Goal: Task Accomplishment & Management: Use online tool/utility

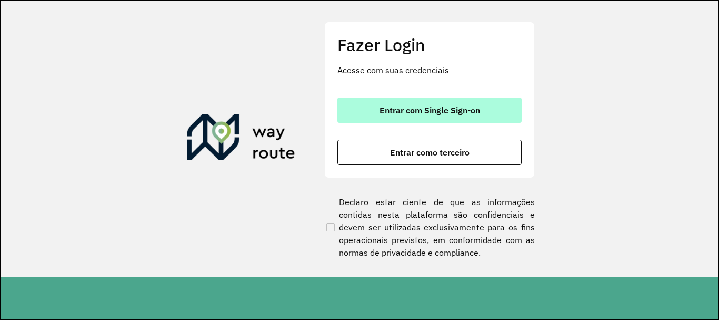
click at [418, 116] on button "Entrar com Single Sign-on" at bounding box center [430, 109] width 184 height 25
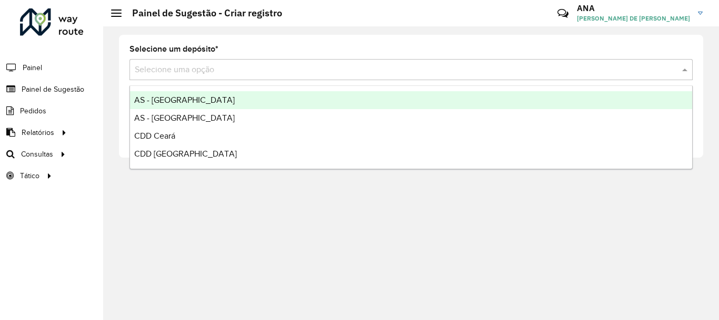
click at [184, 71] on input "text" at bounding box center [401, 70] width 532 height 13
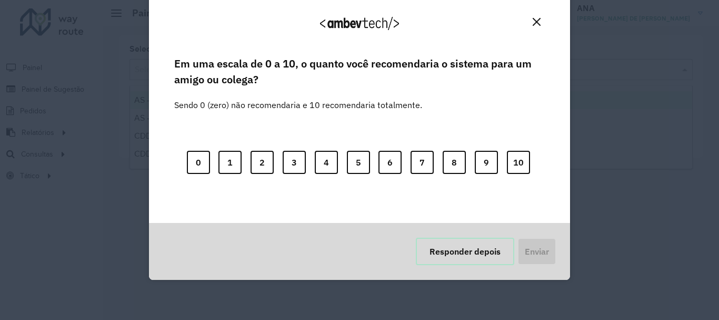
click at [469, 241] on button "Responder depois" at bounding box center [465, 251] width 98 height 27
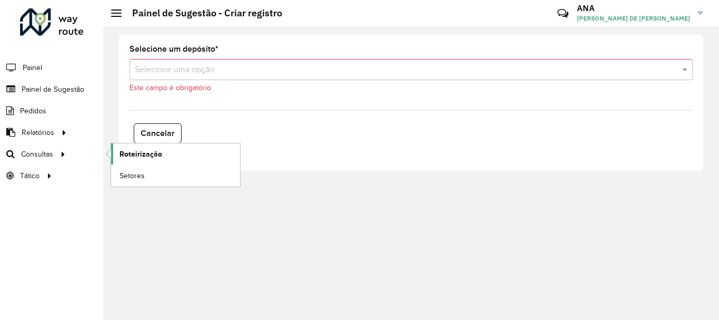
click at [147, 151] on span "Roteirização" at bounding box center [141, 154] width 43 height 11
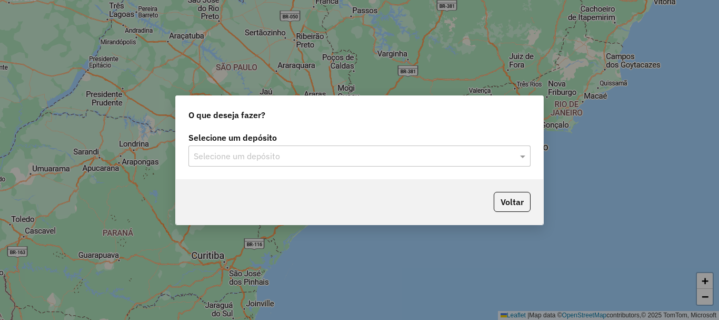
click at [212, 164] on div "Selecione um depósito" at bounding box center [360, 155] width 342 height 21
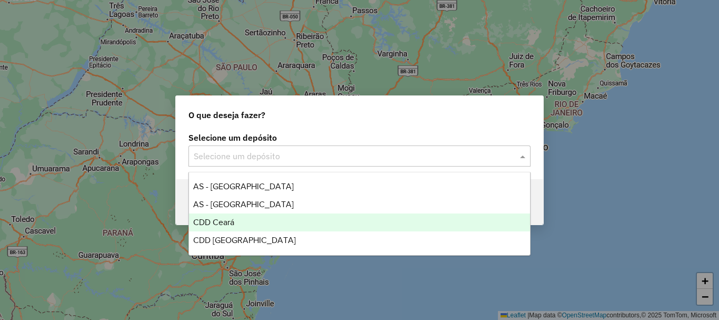
click at [237, 223] on div "CDD Ceará" at bounding box center [359, 222] width 341 height 18
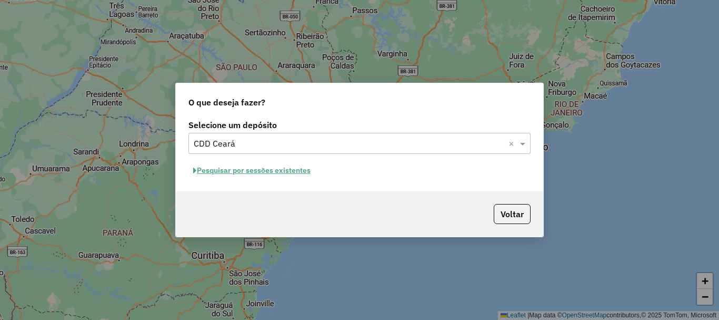
click at [254, 174] on button "Pesquisar por sessões existentes" at bounding box center [252, 170] width 127 height 16
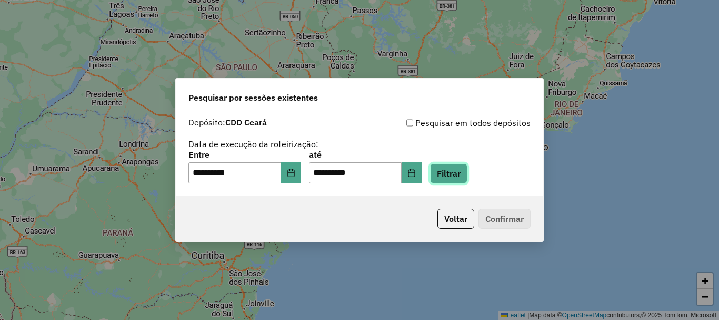
click at [466, 176] on button "Filtrar" at bounding box center [448, 173] width 37 height 20
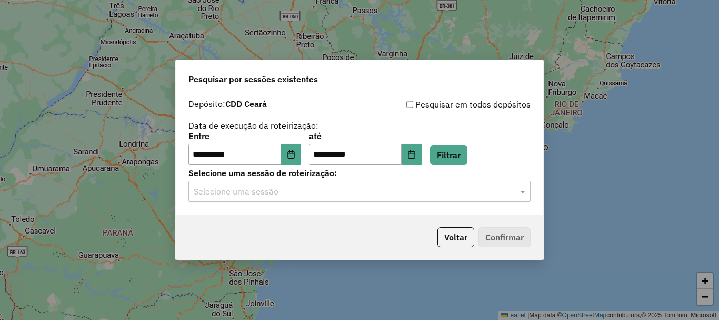
click at [294, 185] on input "text" at bounding box center [349, 191] width 311 height 13
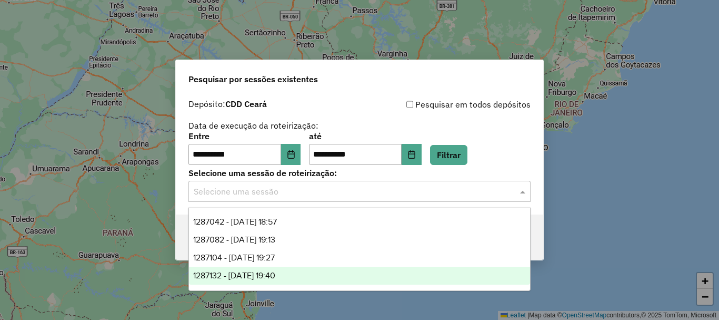
click at [275, 274] on span "1287132 - 02/10/2025 19:40" at bounding box center [234, 275] width 82 height 9
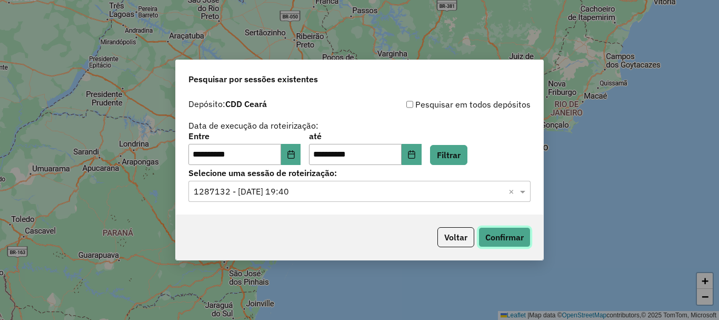
click at [512, 234] on button "Confirmar" at bounding box center [505, 237] width 52 height 20
click at [508, 123] on div "**********" at bounding box center [360, 131] width 342 height 67
click at [294, 152] on icon "Choose Date" at bounding box center [291, 154] width 8 height 8
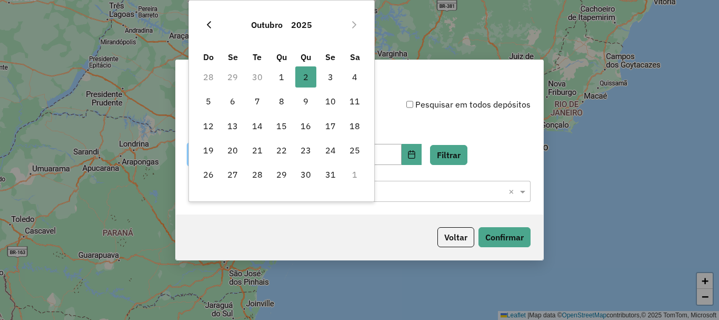
click at [210, 23] on icon "Previous Month" at bounding box center [209, 24] width 4 height 7
click at [305, 103] on span "11" at bounding box center [305, 101] width 21 height 21
type input "**********"
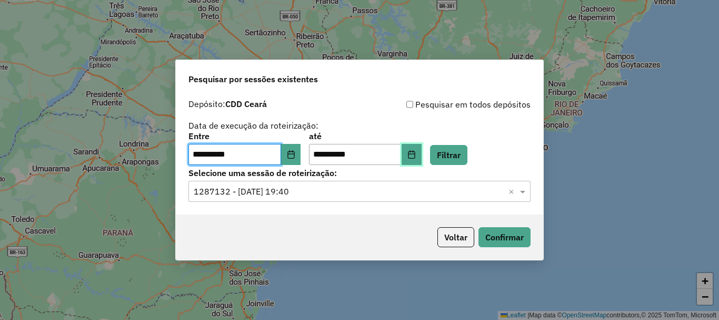
click at [416, 155] on icon "Choose Date" at bounding box center [412, 154] width 8 height 8
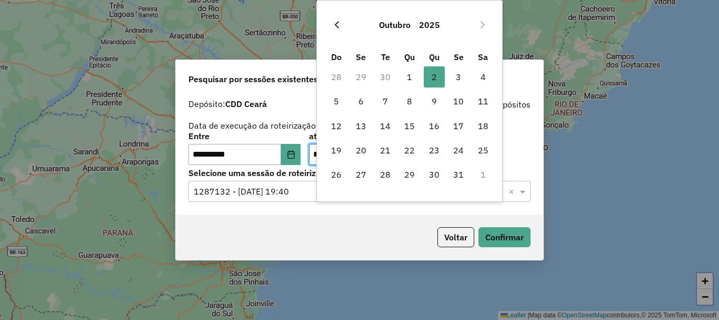
click at [342, 22] on button "Previous Month" at bounding box center [337, 24] width 17 height 17
click at [433, 97] on span "11" at bounding box center [434, 101] width 21 height 21
type input "**********"
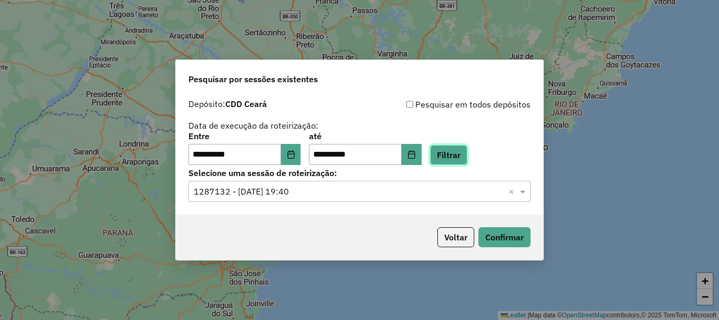
click at [465, 147] on button "Filtrar" at bounding box center [448, 155] width 37 height 20
click at [321, 186] on input "text" at bounding box center [349, 191] width 311 height 13
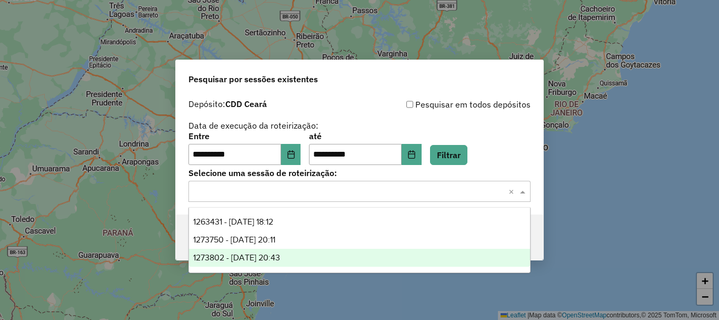
click at [267, 255] on span "1273802 - 11/09/2025 20:43" at bounding box center [236, 257] width 87 height 9
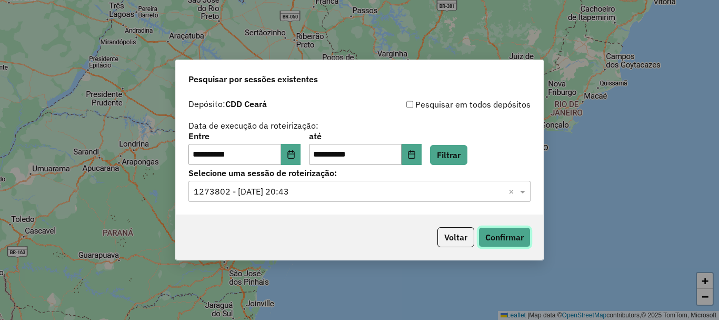
click at [500, 238] on button "Confirmar" at bounding box center [505, 237] width 52 height 20
click at [258, 318] on div "**********" at bounding box center [359, 160] width 719 height 320
click at [292, 154] on button "Choose Date" at bounding box center [291, 154] width 20 height 21
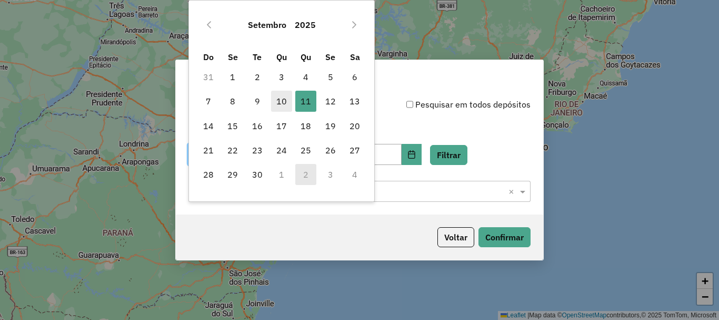
click at [285, 98] on span "10" at bounding box center [281, 101] width 21 height 21
type input "**********"
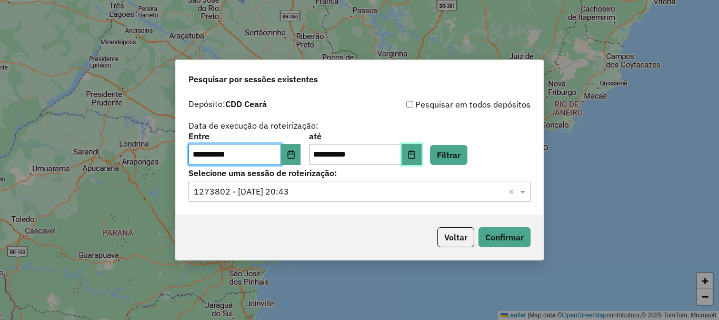
click at [422, 156] on button "Choose Date" at bounding box center [412, 154] width 20 height 21
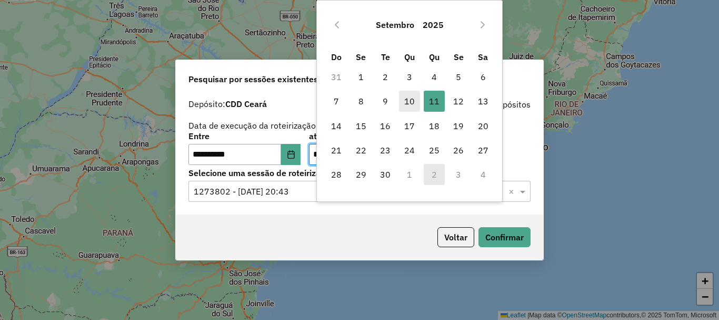
click at [417, 98] on span "10" at bounding box center [409, 101] width 21 height 21
type input "**********"
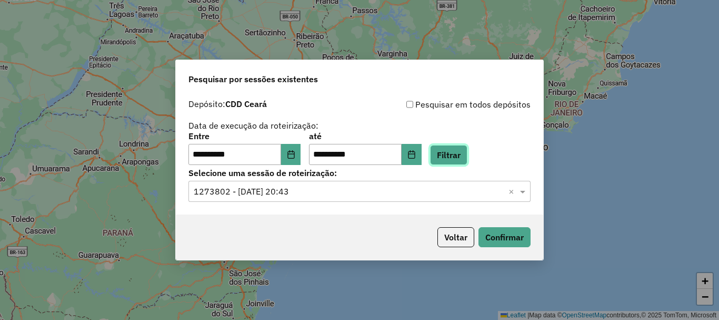
click at [468, 161] on button "Filtrar" at bounding box center [448, 155] width 37 height 20
click at [271, 193] on input "text" at bounding box center [349, 191] width 311 height 13
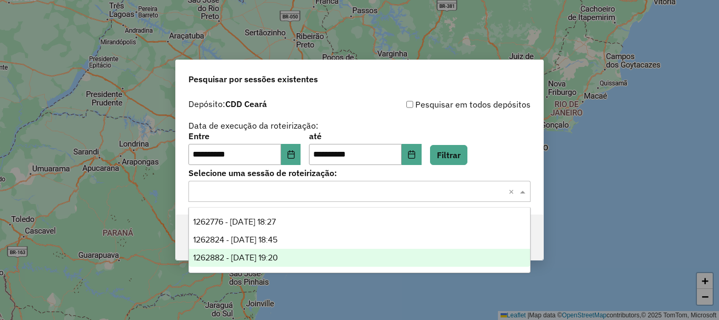
click at [252, 253] on span "1262882 - 10/09/2025 19:20" at bounding box center [235, 257] width 85 height 9
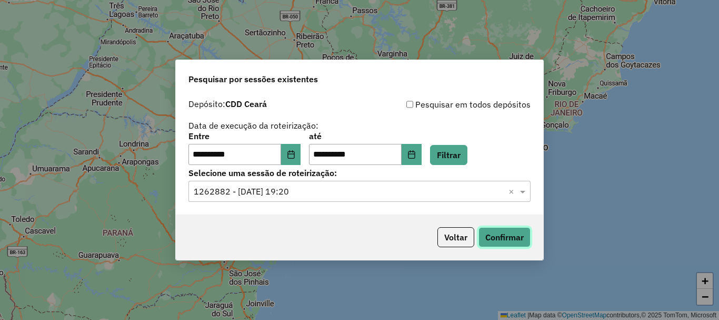
click at [511, 240] on button "Confirmar" at bounding box center [505, 237] width 52 height 20
click at [314, 183] on div "Selecione uma sessão × 1262882 - 10/09/2025 19:20 ×" at bounding box center [360, 191] width 342 height 21
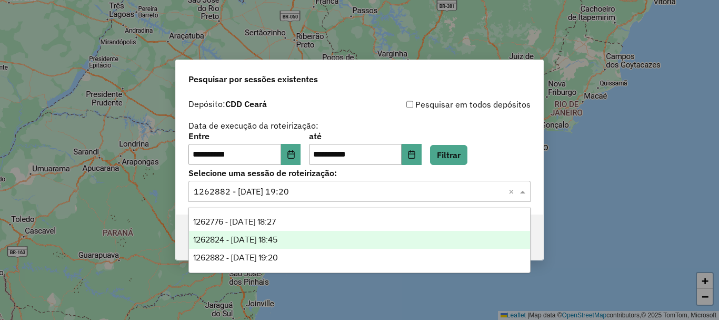
click at [278, 242] on span "1262824 - 10/09/2025 18:45" at bounding box center [235, 239] width 84 height 9
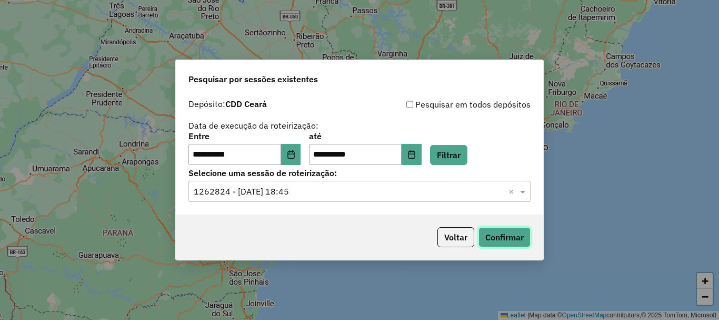
click at [497, 238] on button "Confirmar" at bounding box center [505, 237] width 52 height 20
click at [341, 194] on input "text" at bounding box center [349, 191] width 311 height 13
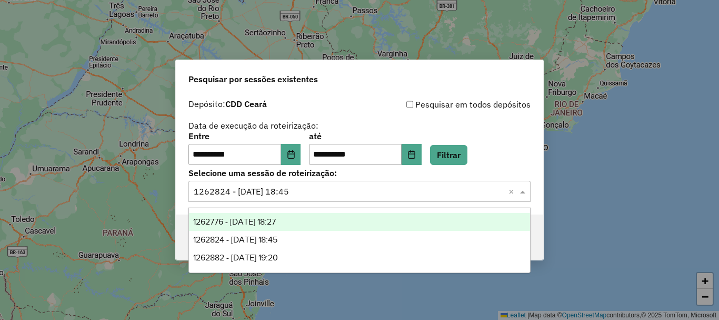
click at [274, 222] on span "1262776 - 10/09/2025 18:27" at bounding box center [234, 221] width 83 height 9
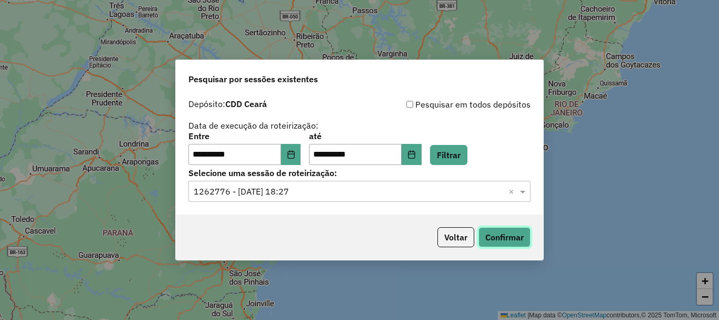
click at [516, 236] on button "Confirmar" at bounding box center [505, 237] width 52 height 20
click at [292, 152] on button "Choose Date" at bounding box center [291, 154] width 20 height 21
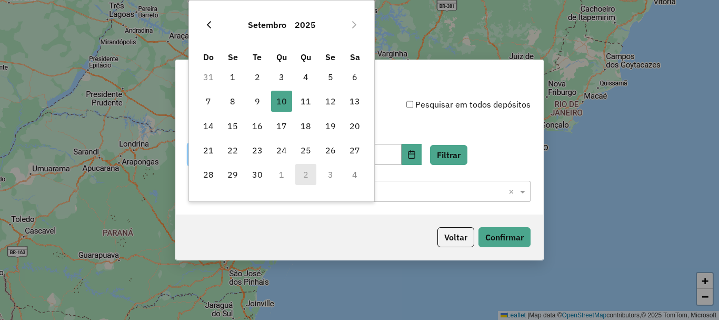
click at [210, 26] on icon "Previous Month" at bounding box center [209, 25] width 8 height 8
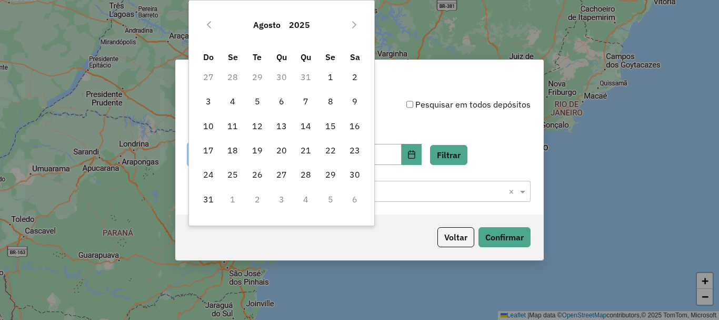
click at [210, 26] on icon "Previous Month" at bounding box center [209, 25] width 8 height 8
click at [353, 31] on button "Next Month" at bounding box center [354, 24] width 17 height 17
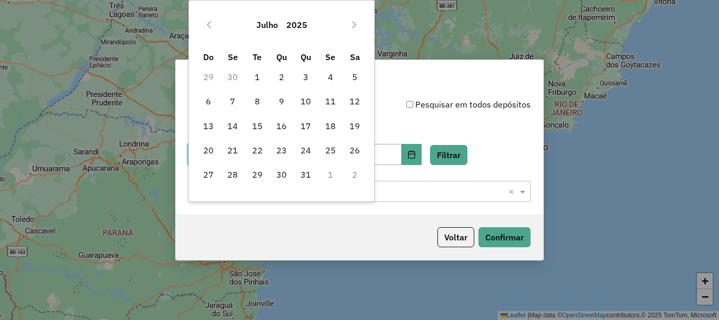
click at [353, 31] on button "Next Month" at bounding box center [354, 24] width 17 height 17
click at [285, 147] on span "20" at bounding box center [281, 150] width 21 height 21
type input "**********"
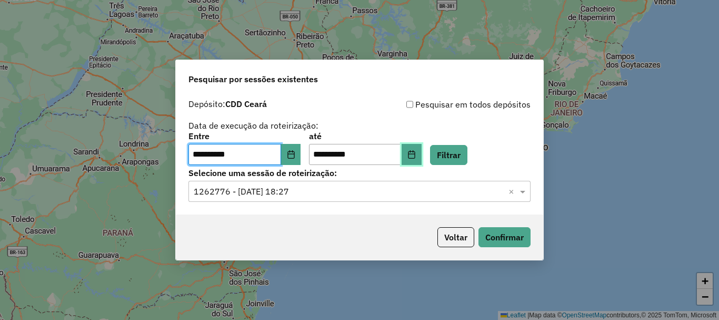
click at [416, 156] on icon "Choose Date" at bounding box center [412, 154] width 8 height 8
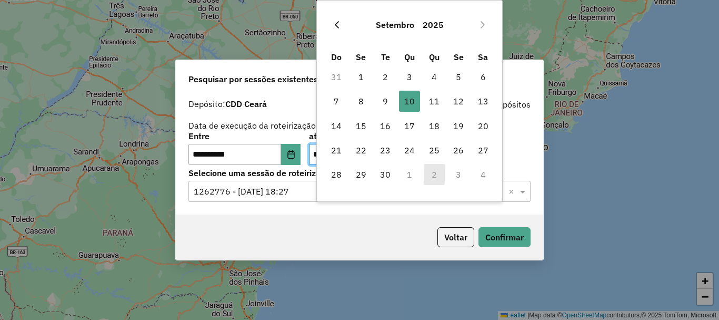
click at [339, 22] on icon "Previous Month" at bounding box center [337, 25] width 8 height 8
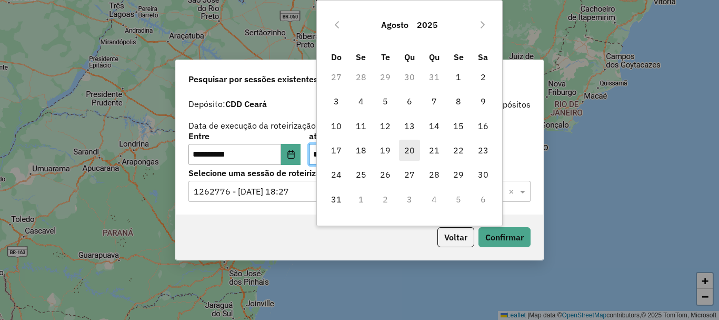
click at [401, 150] on span "20" at bounding box center [409, 150] width 21 height 21
type input "**********"
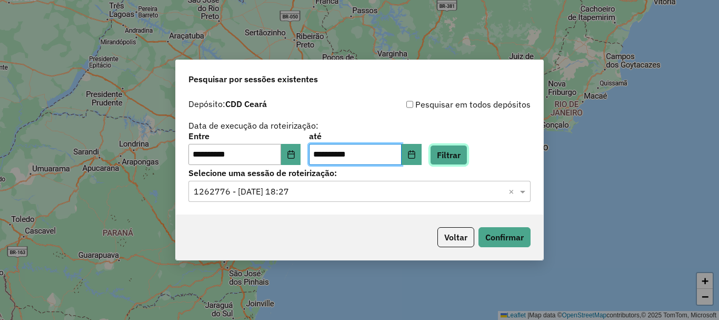
click at [459, 154] on button "Filtrar" at bounding box center [448, 155] width 37 height 20
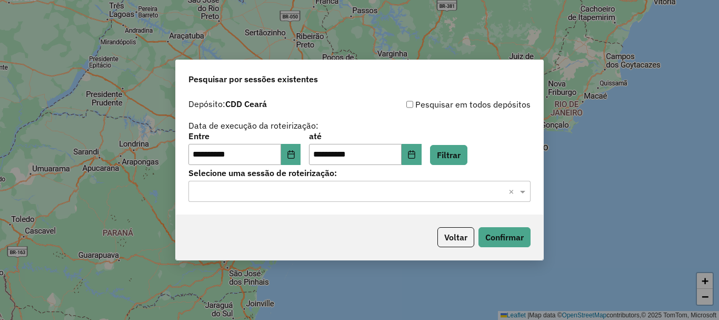
click at [269, 195] on input "text" at bounding box center [349, 191] width 311 height 13
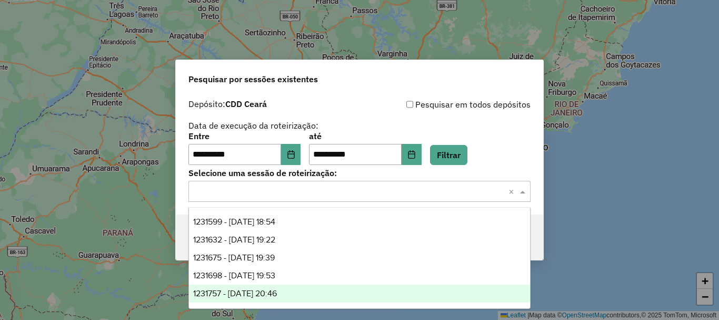
click at [266, 292] on span "1231757 - 20/08/2025 20:46" at bounding box center [235, 293] width 84 height 9
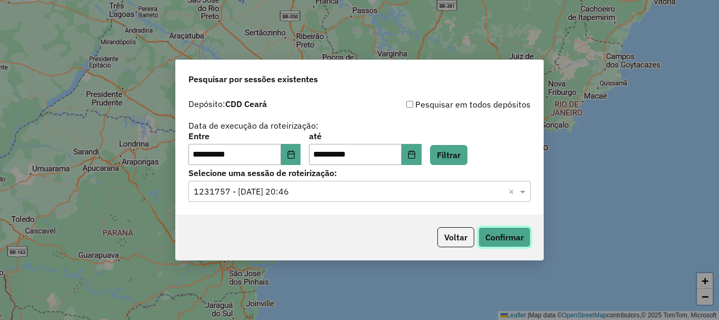
click at [511, 231] on button "Confirmar" at bounding box center [505, 237] width 52 height 20
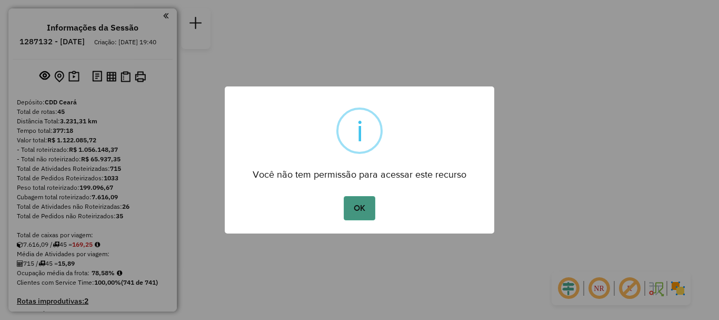
click at [364, 204] on button "OK" at bounding box center [359, 208] width 31 height 24
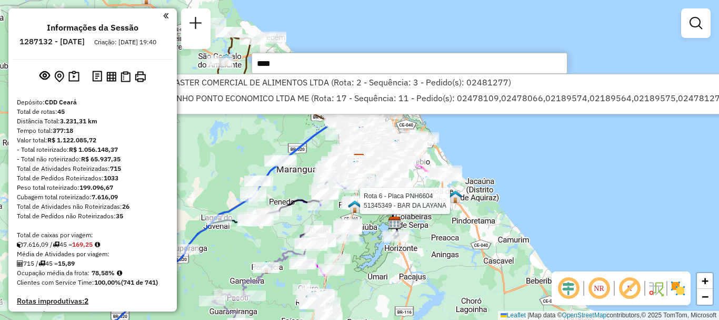
type input "****"
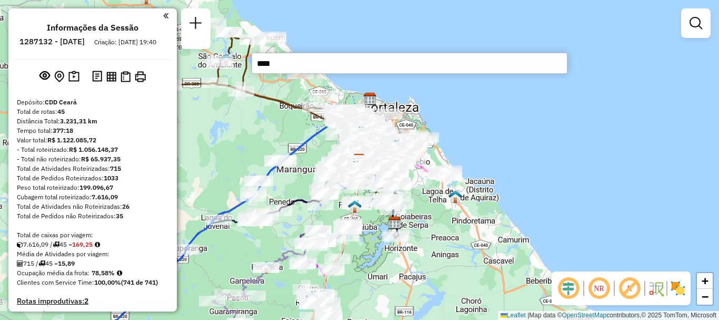
click at [308, 67] on input "****" at bounding box center [410, 63] width 316 height 21
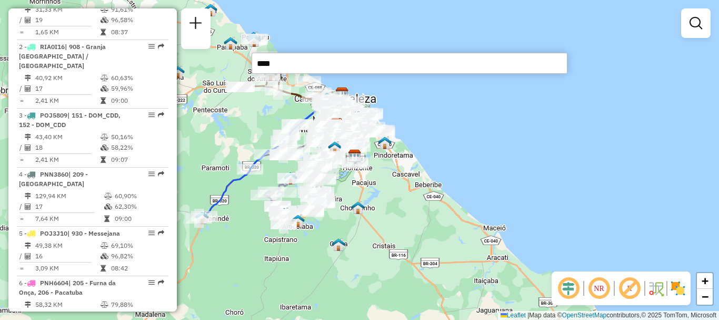
scroll to position [263, 0]
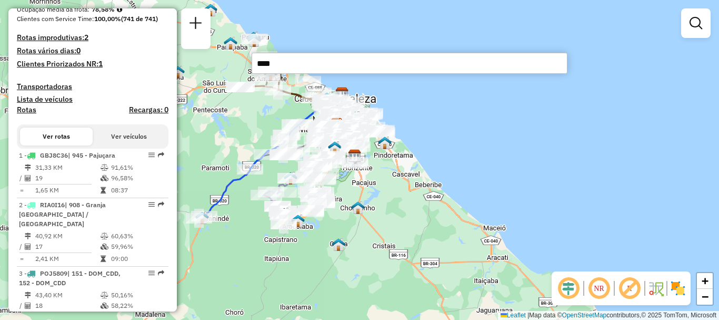
click at [441, 130] on div "Janela de atendimento Grade de atendimento Capacidade Transportadoras Veículos …" at bounding box center [359, 160] width 719 height 320
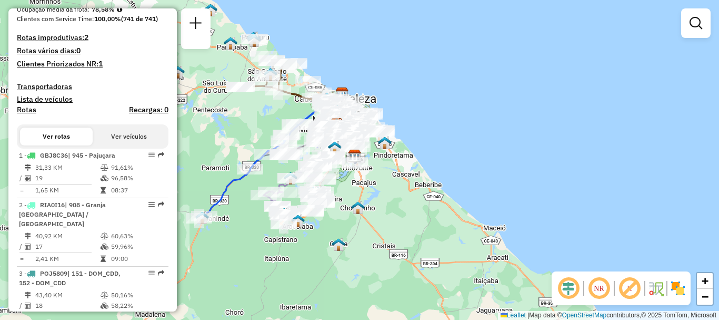
click at [464, 90] on div "Janela de atendimento Grade de atendimento Capacidade Transportadoras Veículos …" at bounding box center [359, 160] width 719 height 320
click at [697, 30] on link at bounding box center [696, 23] width 21 height 21
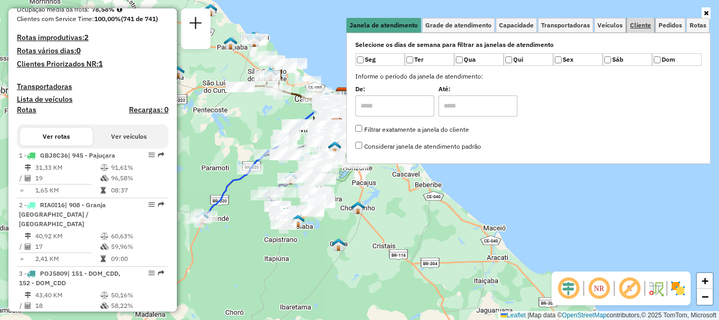
click at [636, 21] on link "Cliente" at bounding box center [640, 25] width 27 height 15
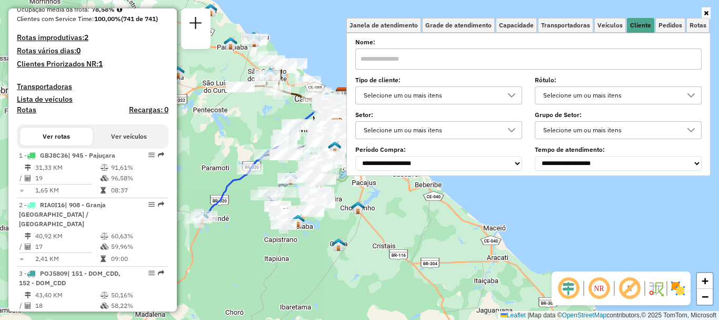
click at [490, 60] on input "text" at bounding box center [528, 58] width 347 height 21
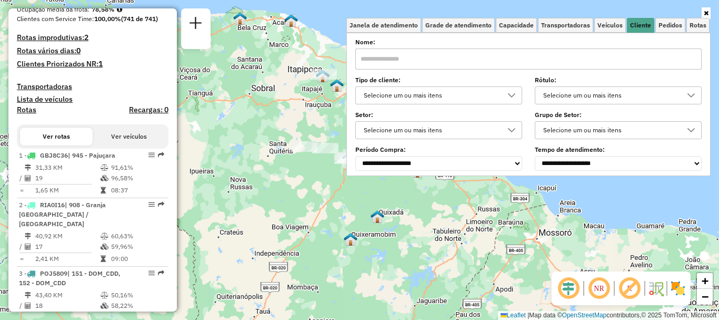
paste input "*****"
type input "*****"
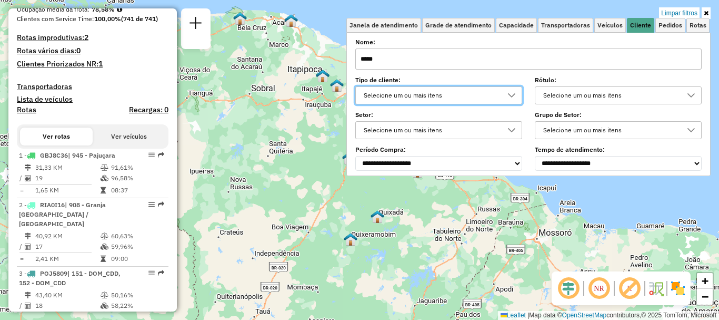
scroll to position [6, 36]
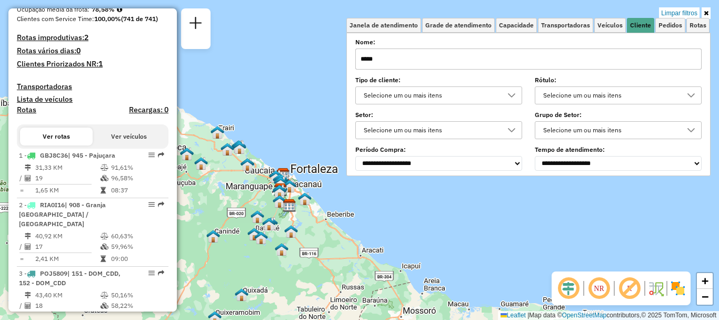
drag, startPoint x: 309, startPoint y: 153, endPoint x: 181, endPoint y: 229, distance: 149.2
click at [181, 229] on div "Limpar filtros Janela de atendimento Grade de atendimento Capacidade Transporta…" at bounding box center [359, 160] width 719 height 320
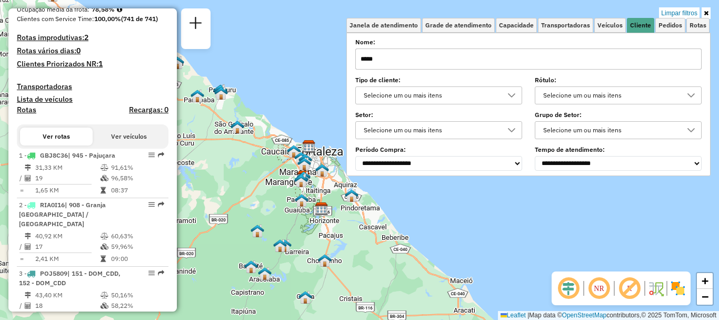
click at [707, 13] on icon at bounding box center [706, 13] width 5 height 6
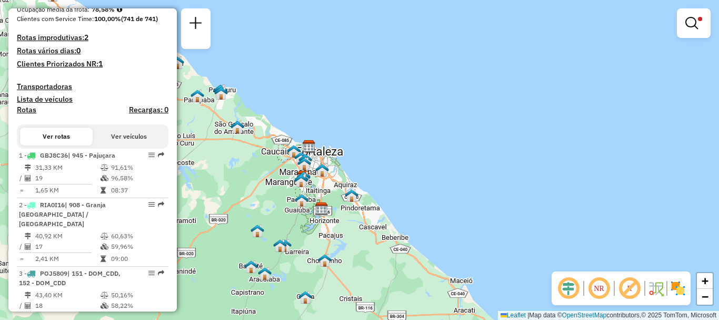
click at [490, 139] on div "Limpar filtros Janela de atendimento Grade de atendimento Capacidade Transporta…" at bounding box center [359, 160] width 719 height 320
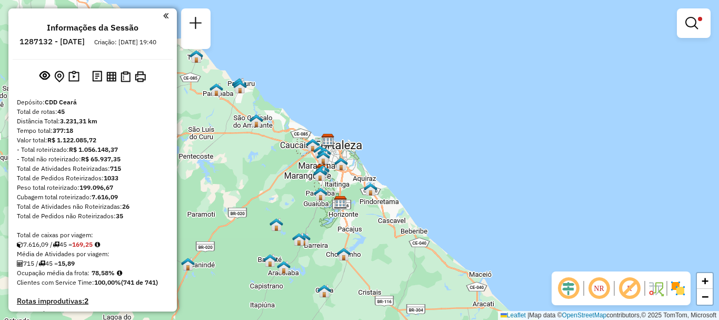
drag, startPoint x: 315, startPoint y: 120, endPoint x: 334, endPoint y: 113, distance: 20.0
click at [334, 113] on div "Limpar filtros Janela de atendimento Grade de atendimento Capacidade Transporta…" at bounding box center [359, 160] width 719 height 320
drag, startPoint x: 502, startPoint y: 212, endPoint x: 492, endPoint y: 213, distance: 10.0
click at [502, 212] on div "Limpar filtros Janela de atendimento Grade de atendimento Capacidade Transporta…" at bounding box center [359, 160] width 719 height 320
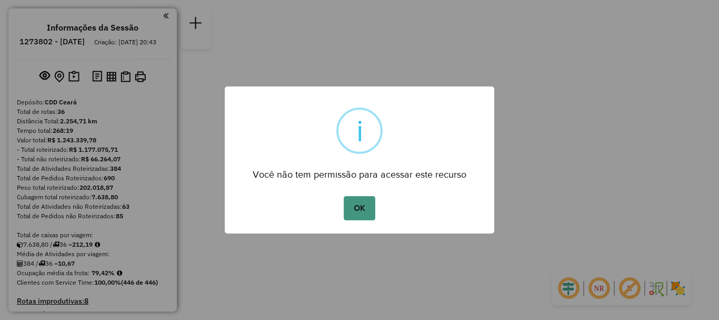
click at [373, 203] on button "OK" at bounding box center [359, 208] width 31 height 24
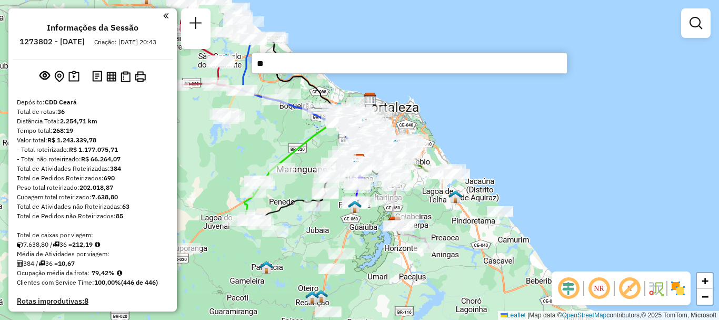
type input "*"
click at [280, 66] on input "text" at bounding box center [410, 63] width 316 height 21
click at [540, 196] on div "Janela de atendimento Grade de atendimento Capacidade Transportadoras Veículos …" at bounding box center [359, 160] width 719 height 320
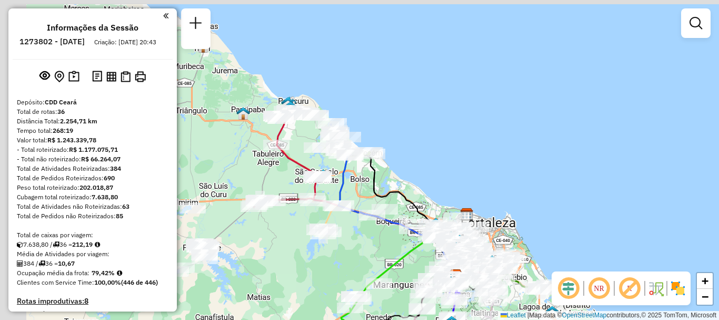
drag, startPoint x: 353, startPoint y: 67, endPoint x: 450, endPoint y: 183, distance: 150.6
click at [450, 183] on div "Janela de atendimento Grade de atendimento Capacidade Transportadoras Veículos …" at bounding box center [359, 160] width 719 height 320
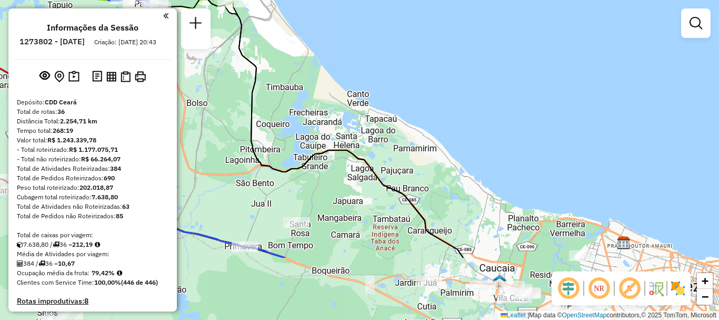
drag, startPoint x: 427, startPoint y: 204, endPoint x: 429, endPoint y: 110, distance: 93.8
click at [429, 110] on div "Janela de atendimento Grade de atendimento Capacidade Transportadoras Veículos …" at bounding box center [359, 160] width 719 height 320
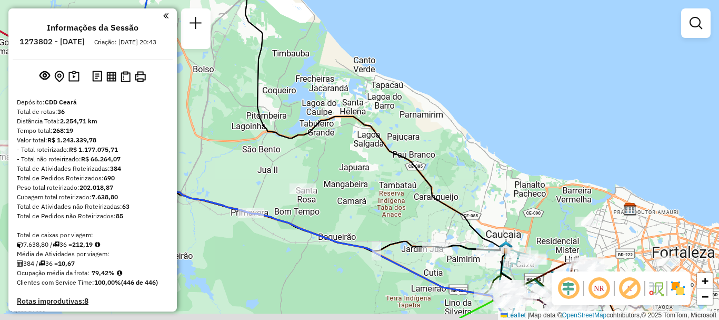
drag, startPoint x: 472, startPoint y: 152, endPoint x: 479, endPoint y: 118, distance: 34.3
click at [479, 118] on div "Janela de atendimento Grade de atendimento Capacidade Transportadoras Veículos …" at bounding box center [359, 160] width 719 height 320
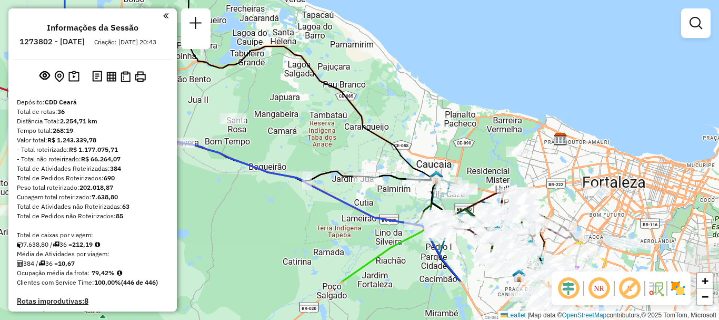
drag, startPoint x: 481, startPoint y: 186, endPoint x: 411, endPoint y: 115, distance: 99.4
click at [411, 115] on div "Janela de atendimento Grade de atendimento Capacidade Transportadoras Veículos …" at bounding box center [359, 160] width 719 height 320
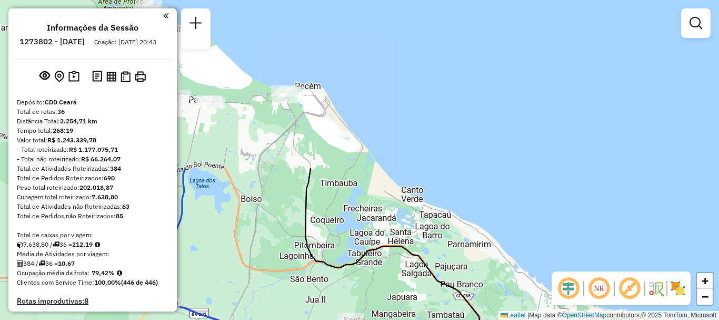
drag, startPoint x: 413, startPoint y: 17, endPoint x: 531, endPoint y: 217, distance: 232.3
click at [531, 217] on div "Janela de atendimento Grade de atendimento Capacidade Transportadoras Veículos …" at bounding box center [359, 160] width 719 height 320
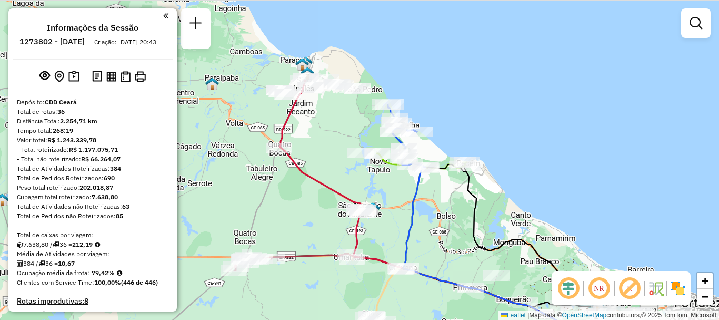
drag, startPoint x: 295, startPoint y: 58, endPoint x: 428, endPoint y: 114, distance: 143.8
click at [428, 114] on div "Janela de atendimento Grade de atendimento Capacidade Transportadoras Veículos …" at bounding box center [359, 160] width 719 height 320
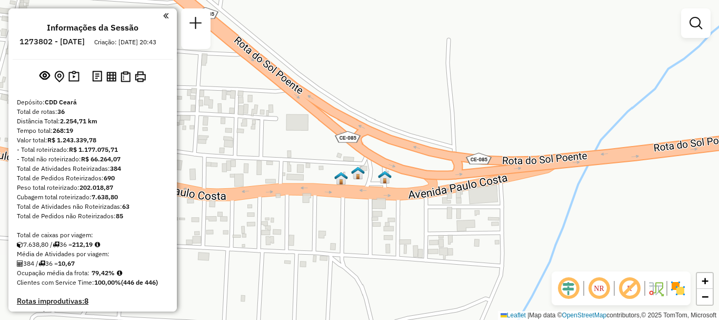
drag, startPoint x: 419, startPoint y: 180, endPoint x: 383, endPoint y: 192, distance: 38.3
click at [383, 192] on div "Janela de atendimento Grade de atendimento Capacidade Transportadoras Veículos …" at bounding box center [359, 160] width 719 height 320
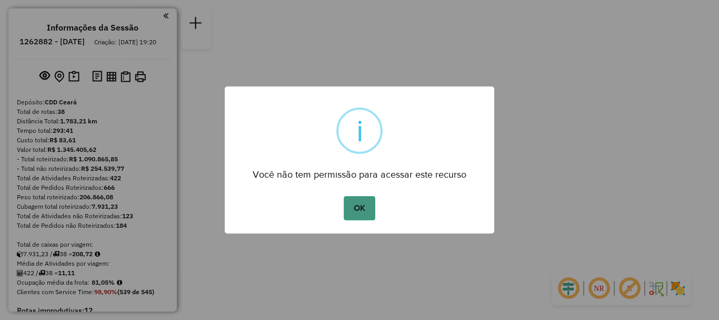
click at [356, 204] on button "OK" at bounding box center [359, 208] width 31 height 24
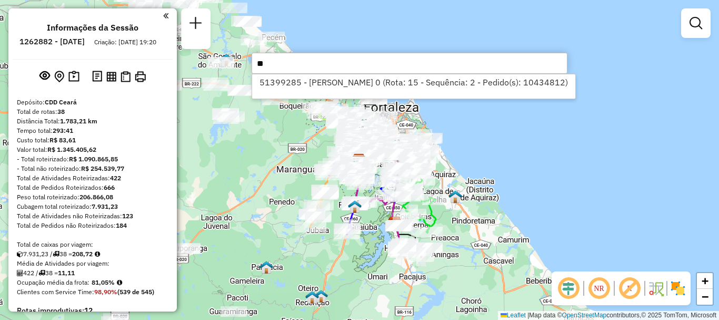
type input "*"
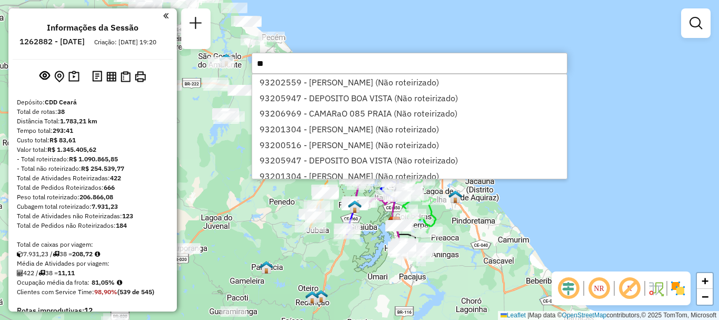
type input "*"
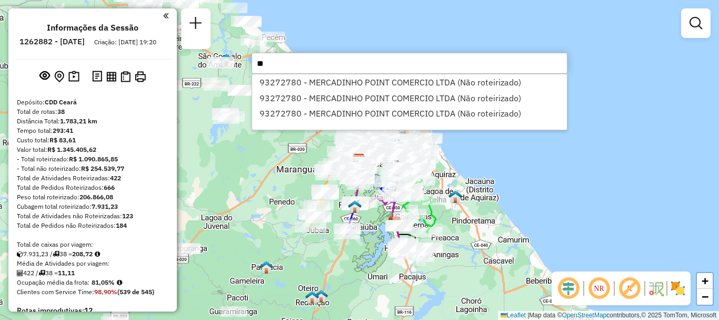
type input "*"
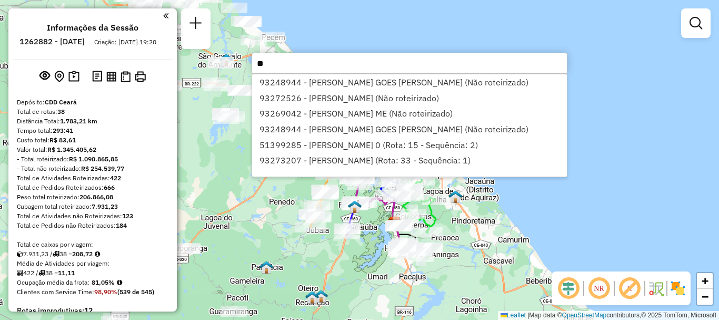
type input "*"
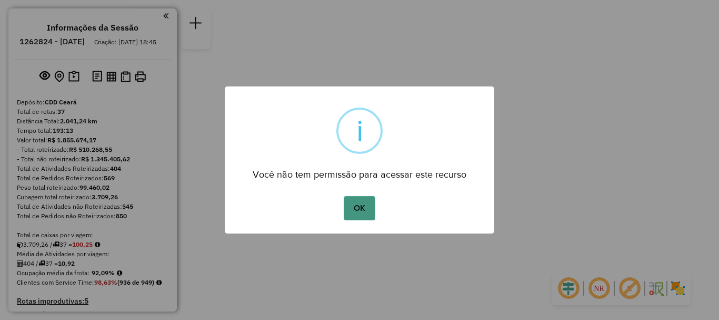
click at [367, 214] on button "OK" at bounding box center [359, 208] width 31 height 24
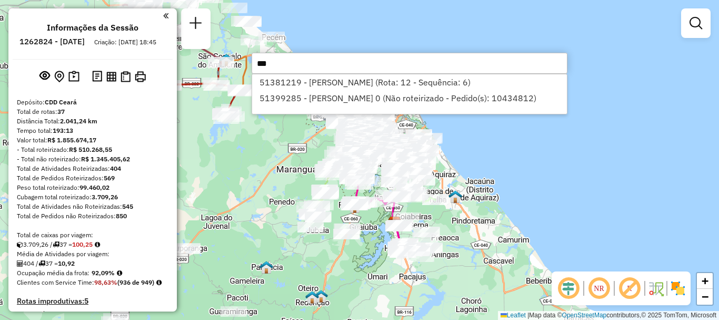
drag, startPoint x: 288, startPoint y: 56, endPoint x: 229, endPoint y: 56, distance: 59.0
click at [229, 56] on hb-router-mapa "Informações da Sessão 1262824 - 10/09/2025 Criação: 09/09/2025 18:45 Depósito: …" at bounding box center [359, 160] width 719 height 320
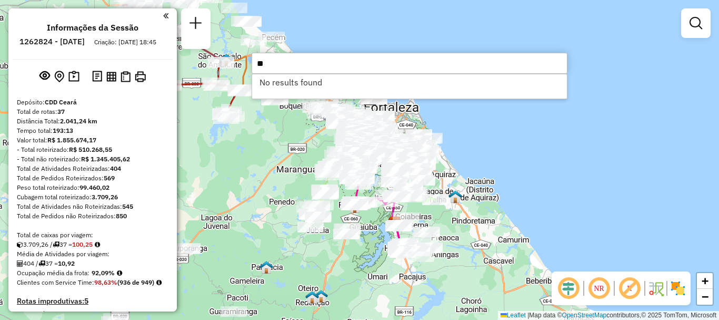
type input "*"
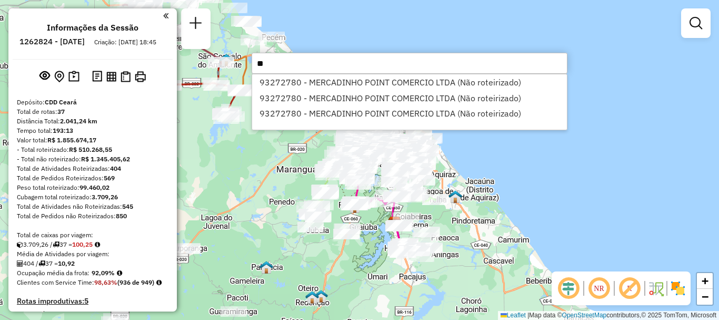
type input "*"
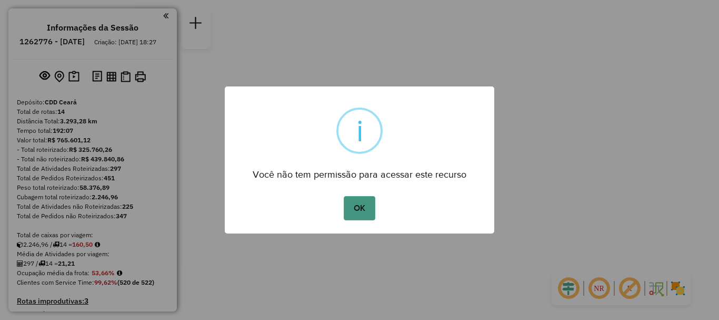
click at [359, 219] on button "OK" at bounding box center [359, 208] width 31 height 24
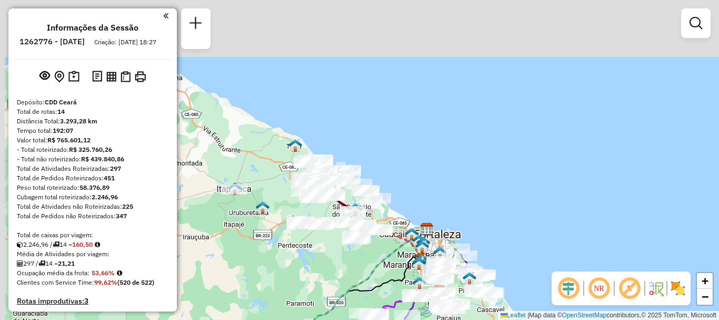
drag, startPoint x: 296, startPoint y: 194, endPoint x: 360, endPoint y: 262, distance: 93.1
click at [360, 262] on div "Janela de atendimento Grade de atendimento Capacidade Transportadoras Veículos …" at bounding box center [359, 160] width 719 height 320
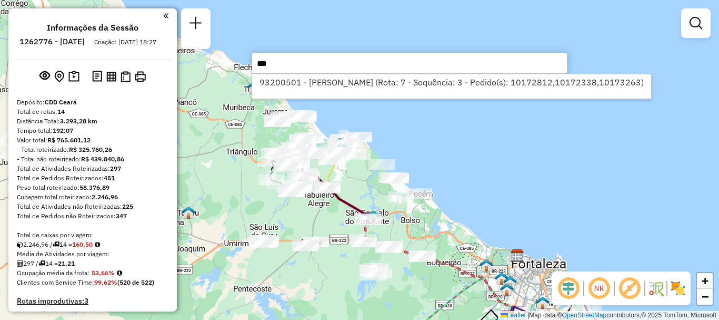
drag, startPoint x: 303, startPoint y: 56, endPoint x: 211, endPoint y: 55, distance: 92.2
click at [211, 55] on hb-router-mapa "Informações da Sessão 1262776 - 10/09/2025 Criação: 09/09/2025 18:27 Depósito: …" at bounding box center [359, 160] width 719 height 320
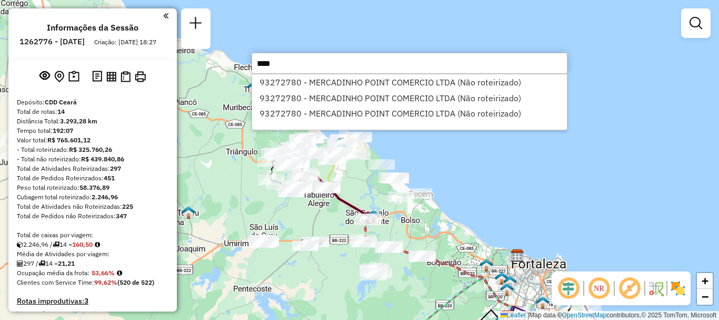
type input "****"
click at [629, 165] on div "Janela de atendimento Grade de atendimento Capacidade Transportadoras Veículos …" at bounding box center [359, 160] width 719 height 320
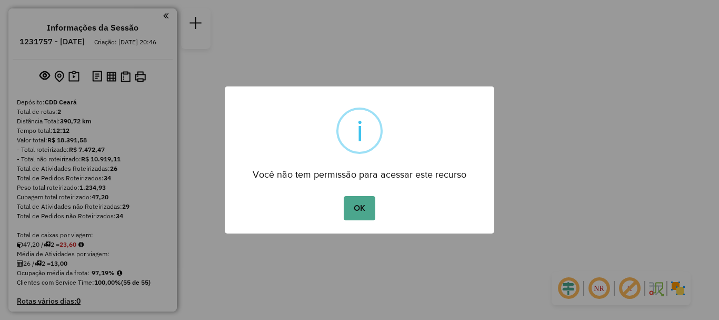
click at [395, 215] on div "OK No Cancel" at bounding box center [360, 207] width 270 height 29
click at [375, 217] on button "OK" at bounding box center [359, 208] width 31 height 24
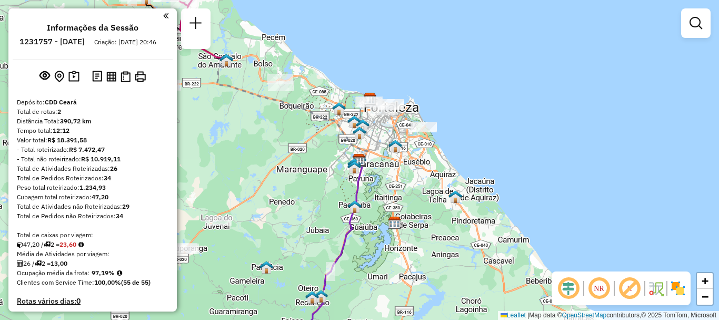
click at [627, 292] on em at bounding box center [629, 287] width 25 height 25
click at [628, 291] on em at bounding box center [629, 287] width 25 height 25
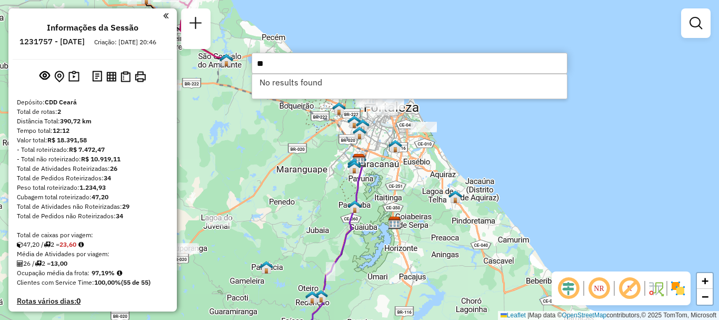
type input "*"
